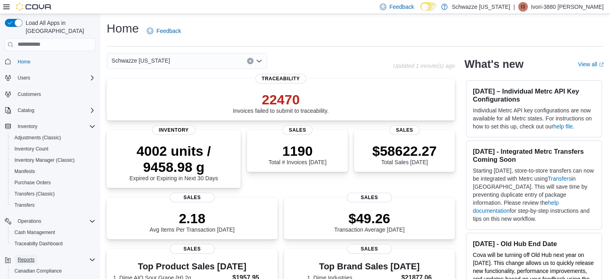
click at [32, 256] on span "Reports" at bounding box center [26, 259] width 17 height 6
click at [28, 256] on span "Reports" at bounding box center [26, 259] width 17 height 6
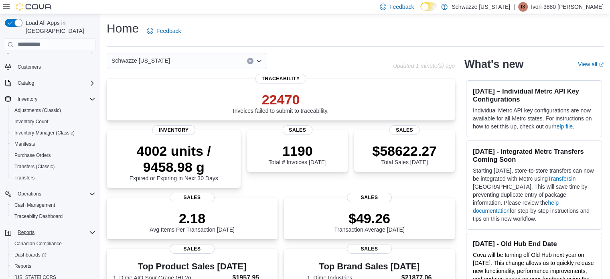
scroll to position [29, 0]
click at [28, 261] on span "Reports" at bounding box center [22, 264] width 17 height 6
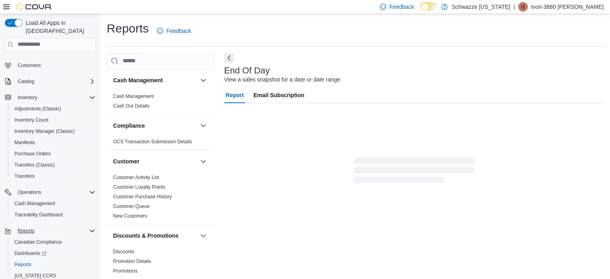
scroll to position [5, 0]
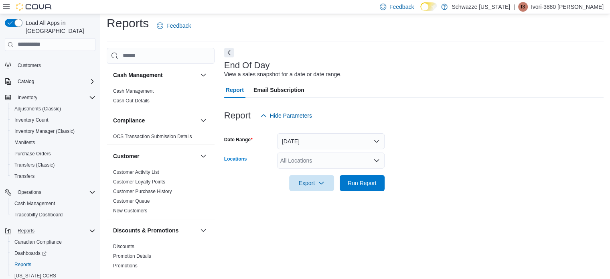
click at [307, 164] on div "All Locations" at bounding box center [330, 160] width 107 height 16
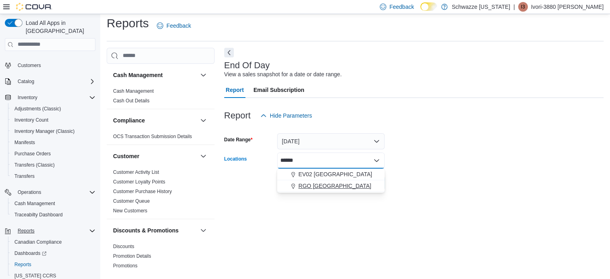
type input "******"
click at [340, 182] on span "RGO [GEOGRAPHIC_DATA]" at bounding box center [334, 186] width 73 height 8
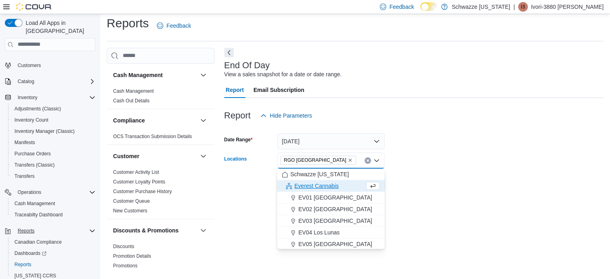
click at [475, 184] on form "Date Range [DATE] Locations RGO 6 [GEOGRAPHIC_DATA] Combo box. Selected. [GEOGR…" at bounding box center [413, 156] width 379 height 67
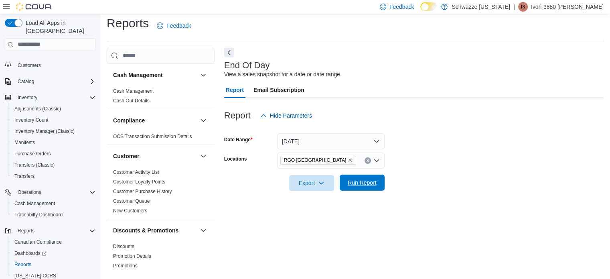
click at [364, 175] on span "Run Report" at bounding box center [361, 182] width 35 height 16
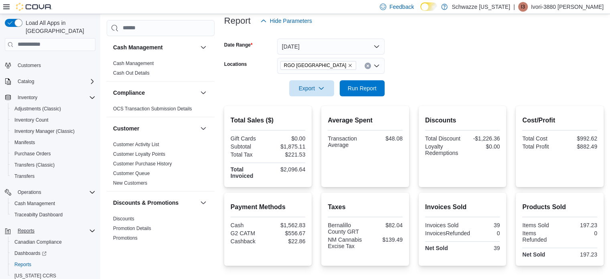
scroll to position [101, 0]
